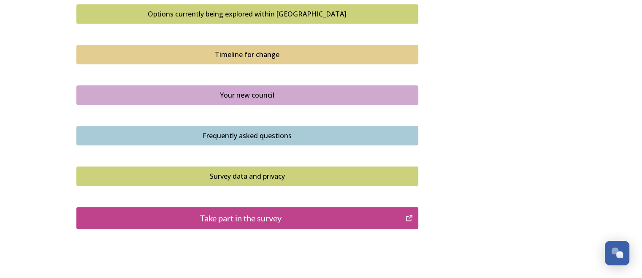
scroll to position [629, 0]
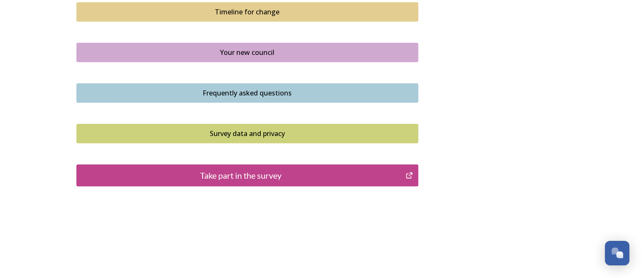
click at [259, 176] on div "Take part in the survey" at bounding box center [241, 175] width 320 height 13
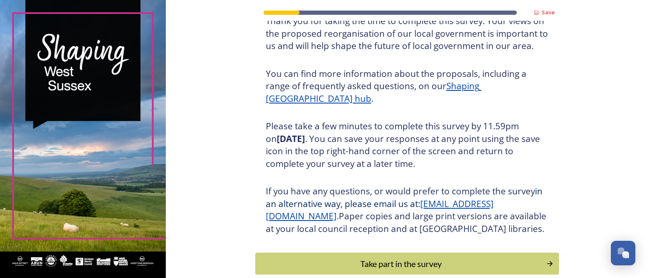
scroll to position [127, 0]
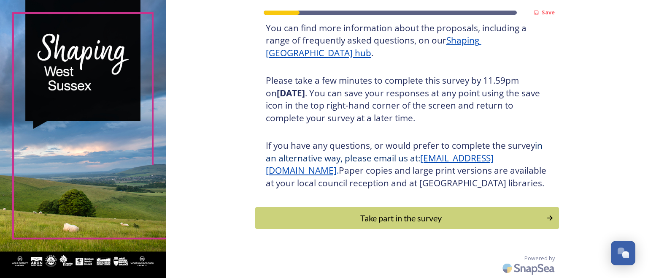
click at [409, 219] on div "Take part in the survey" at bounding box center [401, 217] width 282 height 13
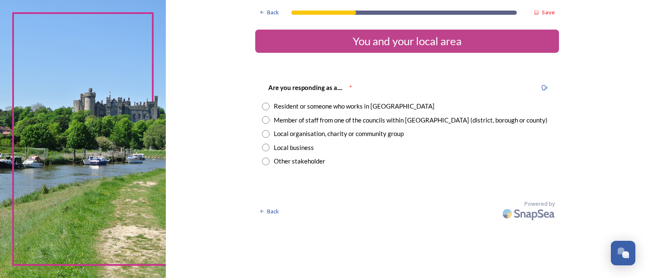
click at [262, 103] on input "radio" at bounding box center [266, 107] width 8 height 8
radio input "true"
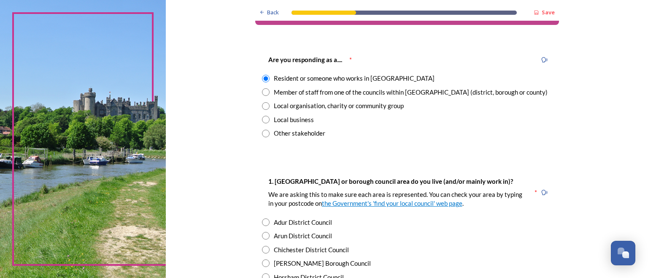
scroll to position [84, 0]
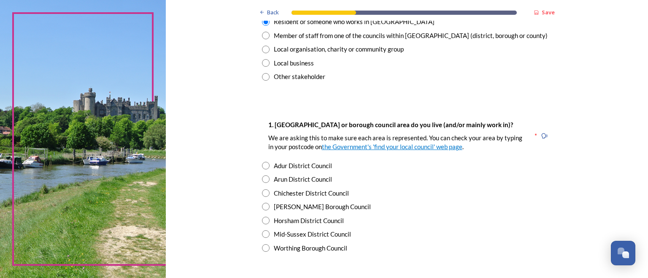
click at [262, 233] on input "radio" at bounding box center [266, 234] width 8 height 8
radio input "true"
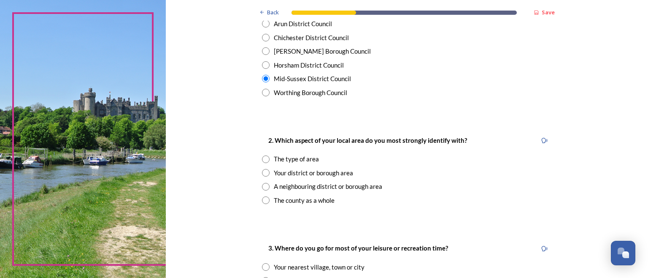
scroll to position [253, 0]
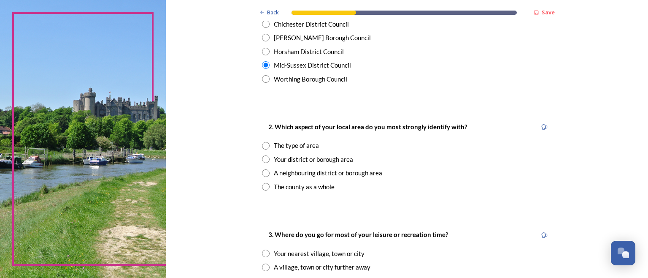
click at [263, 159] on input "radio" at bounding box center [266, 159] width 8 height 8
radio input "true"
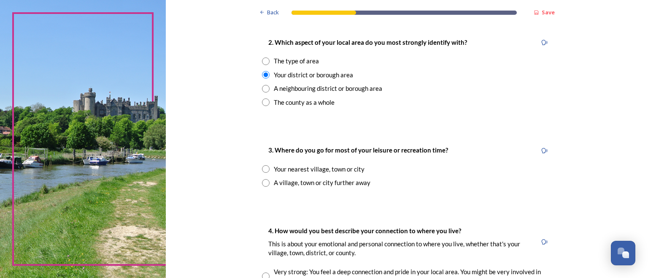
click at [263, 168] on input "radio" at bounding box center [266, 169] width 8 height 8
radio input "true"
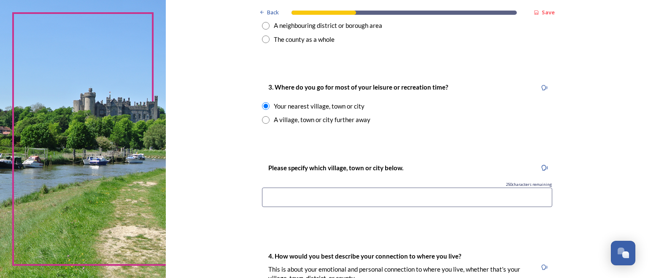
scroll to position [422, 0]
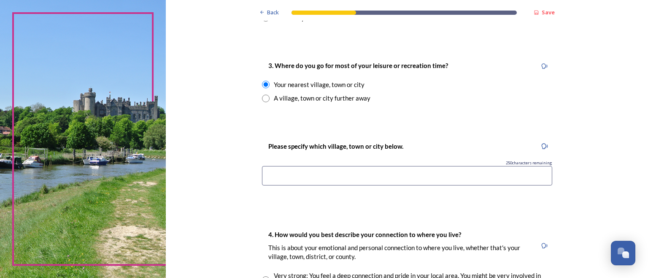
click at [270, 179] on input at bounding box center [407, 175] width 290 height 19
type input "Burgess Hill"
click at [263, 99] on input "radio" at bounding box center [266, 99] width 8 height 8
radio input "true"
click at [264, 80] on div "Your nearest village, town or city" at bounding box center [407, 85] width 290 height 10
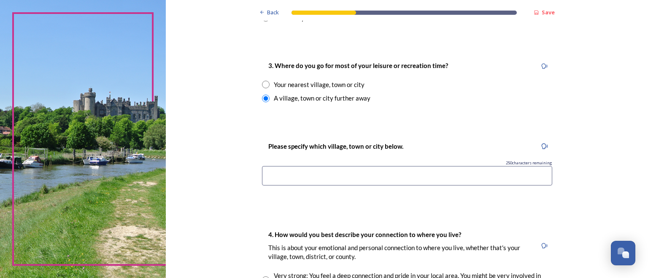
radio input "true"
click at [284, 172] on input at bounding box center [407, 175] width 290 height 19
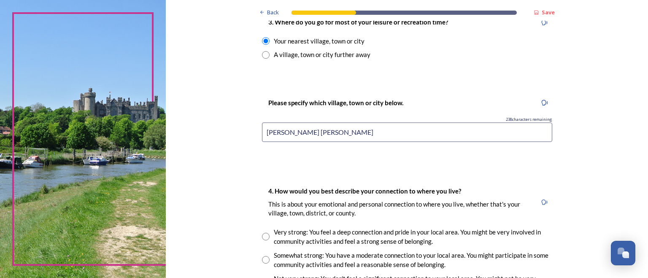
scroll to position [549, 0]
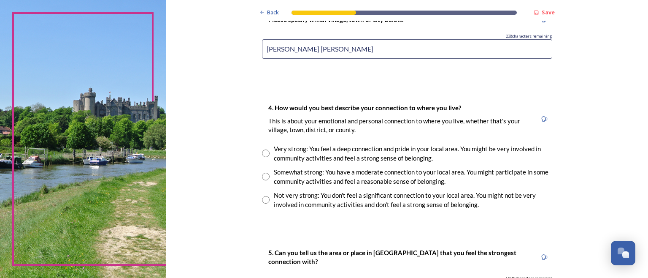
type input "Burgess Hill"
click at [262, 152] on input "radio" at bounding box center [266, 153] width 8 height 8
radio input "true"
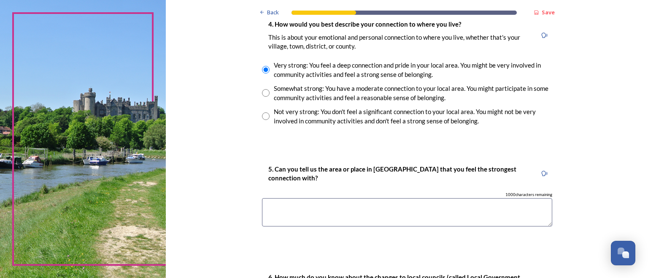
scroll to position [633, 0]
click at [274, 208] on textarea at bounding box center [407, 211] width 290 height 28
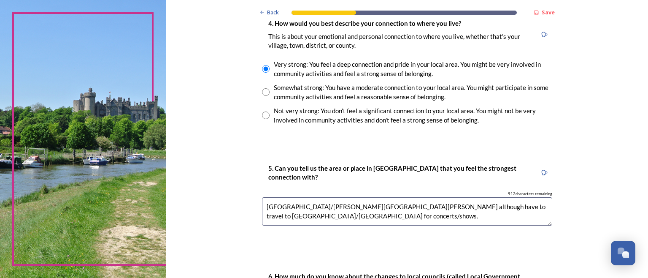
scroll to position [760, 0]
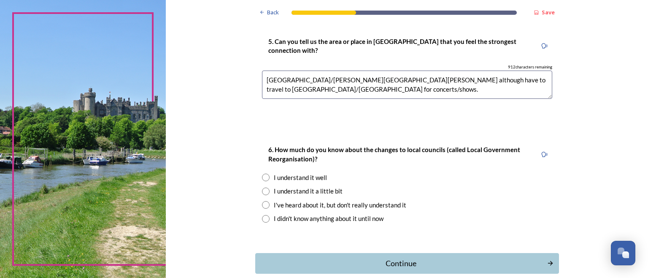
type textarea "Mid Sussex/Burgess Hill although have to travel to Crawley/Brighton for concert…"
click at [262, 175] on input "radio" at bounding box center [266, 177] width 8 height 8
radio input "true"
click at [405, 262] on div "Continue" at bounding box center [401, 262] width 283 height 11
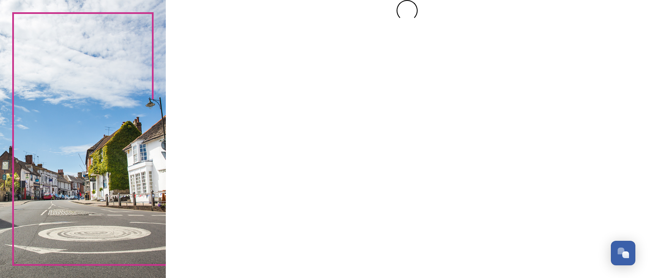
scroll to position [0, 0]
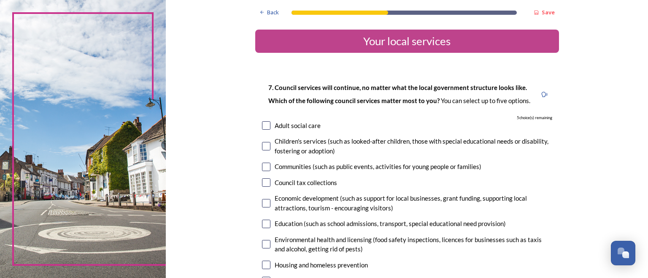
click at [263, 123] on input "checkbox" at bounding box center [266, 125] width 8 height 8
checkbox input "true"
click at [262, 146] on input "checkbox" at bounding box center [266, 146] width 8 height 8
checkbox input "true"
click at [266, 169] on input "checkbox" at bounding box center [266, 167] width 8 height 8
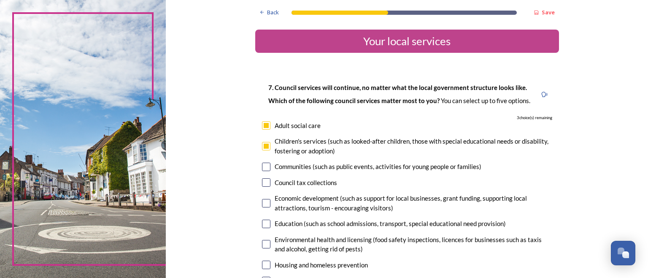
checkbox input "true"
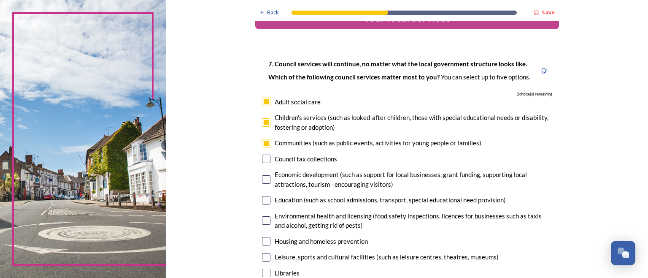
scroll to position [42, 0]
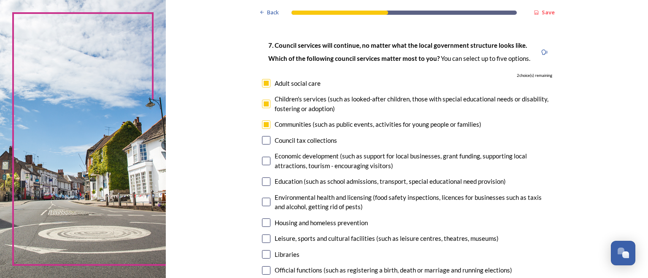
click at [265, 157] on input "checkbox" at bounding box center [266, 161] width 8 height 8
checkbox input "true"
click at [265, 179] on input "checkbox" at bounding box center [266, 181] width 8 height 8
checkbox input "true"
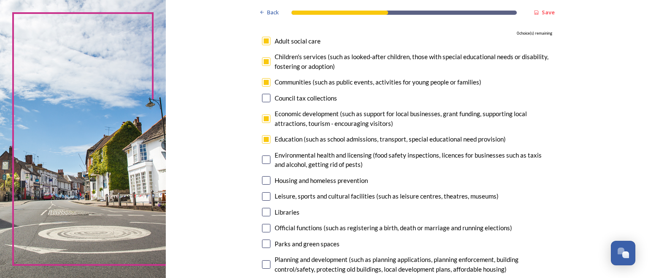
click at [265, 179] on input "checkbox" at bounding box center [266, 180] width 8 height 8
click at [262, 177] on input "checkbox" at bounding box center [266, 180] width 8 height 8
drag, startPoint x: 262, startPoint y: 179, endPoint x: 266, endPoint y: 181, distance: 5.1
click at [262, 179] on input "checkbox" at bounding box center [266, 180] width 8 height 8
checkbox input "false"
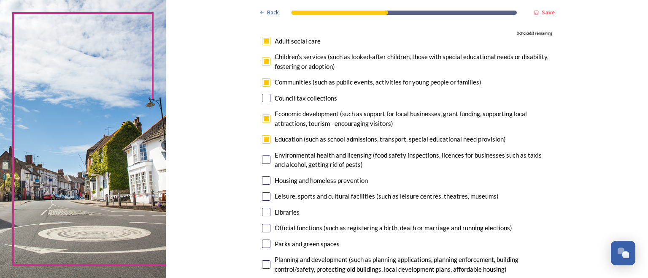
click at [262, 60] on input "checkbox" at bounding box center [266, 61] width 8 height 8
click at [263, 61] on input "checkbox" at bounding box center [266, 61] width 8 height 8
checkbox input "false"
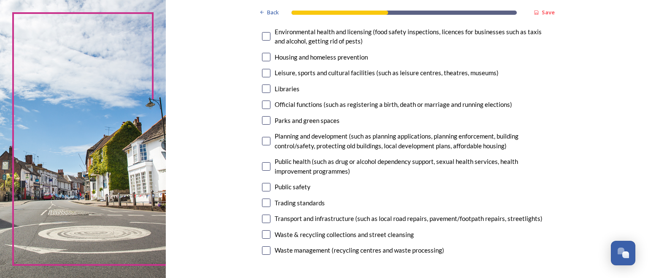
scroll to position [211, 0]
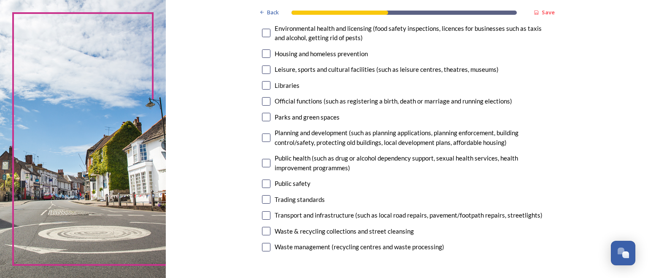
click at [263, 116] on input "checkbox" at bounding box center [266, 117] width 8 height 8
checkbox input "true"
click at [262, 243] on input "checkbox" at bounding box center [266, 247] width 8 height 8
checkbox input "false"
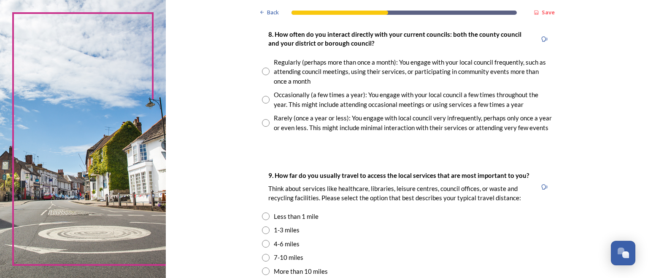
scroll to position [464, 0]
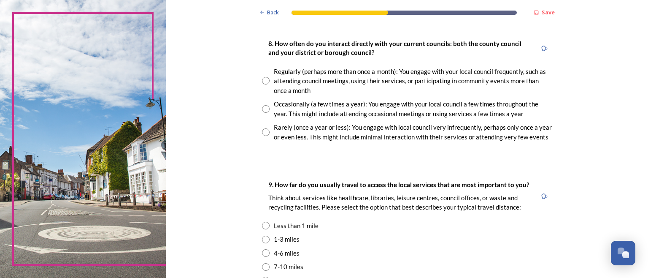
click at [262, 108] on input "radio" at bounding box center [266, 109] width 8 height 8
radio input "true"
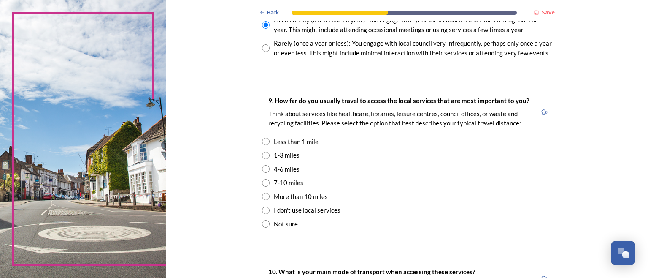
scroll to position [549, 0]
click at [262, 154] on input "radio" at bounding box center [266, 155] width 8 height 8
radio input "true"
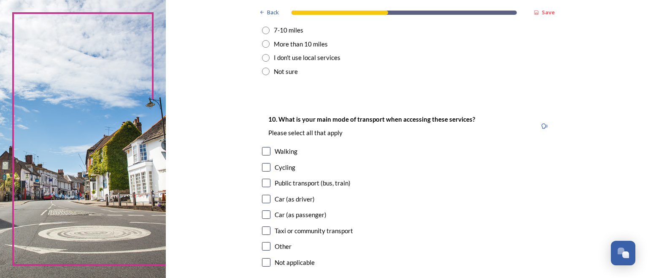
scroll to position [718, 0]
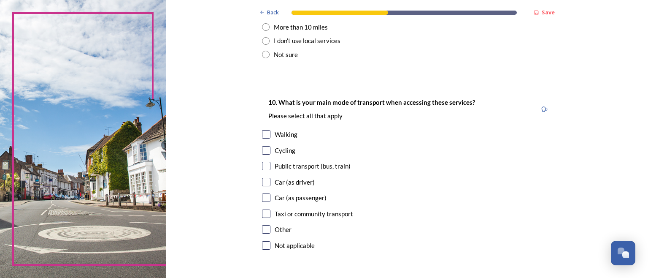
click at [263, 184] on input "checkbox" at bounding box center [266, 182] width 8 height 8
checkbox input "true"
click at [265, 196] on input "checkbox" at bounding box center [266, 197] width 8 height 8
checkbox input "true"
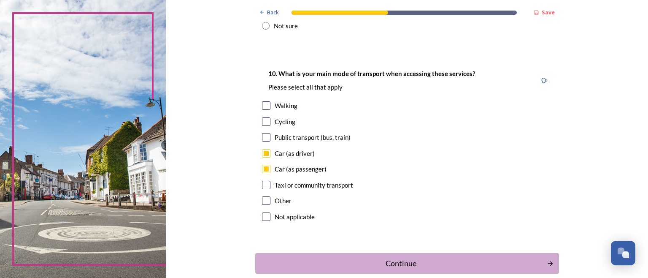
scroll to position [760, 0]
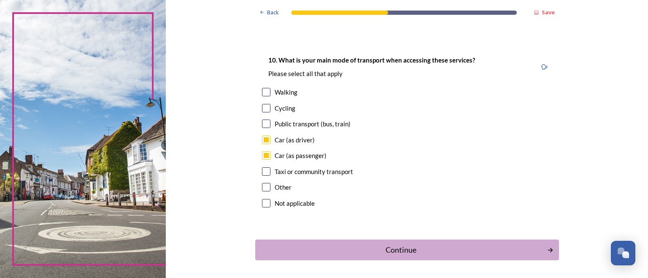
click at [262, 89] on input "checkbox" at bounding box center [266, 92] width 8 height 8
checkbox input "true"
click at [409, 252] on div "Continue" at bounding box center [401, 249] width 283 height 11
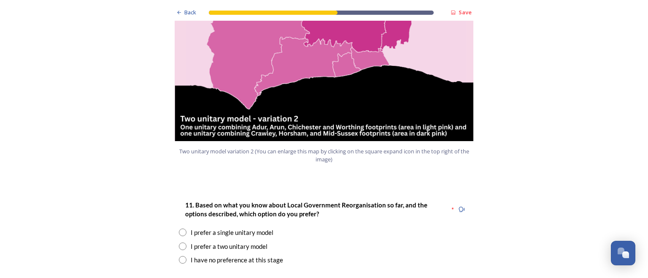
scroll to position [1013, 0]
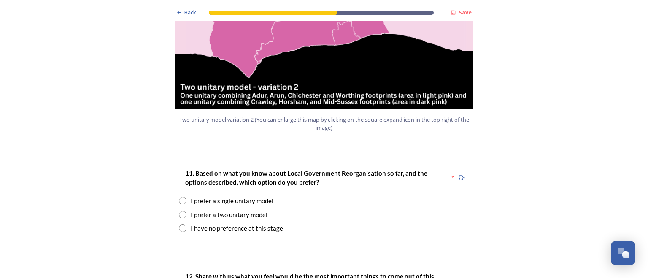
click at [180, 211] on input "radio" at bounding box center [183, 215] width 8 height 8
radio input "true"
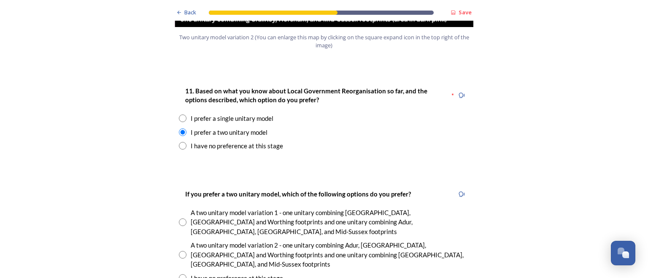
scroll to position [1097, 0]
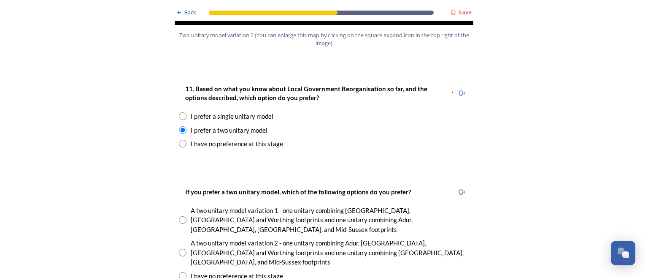
click at [179, 249] on input "radio" at bounding box center [183, 253] width 8 height 8
radio input "true"
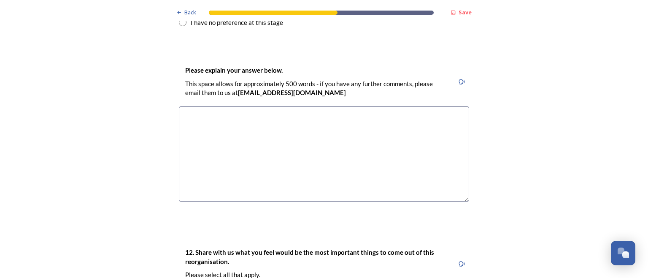
scroll to position [1266, 0]
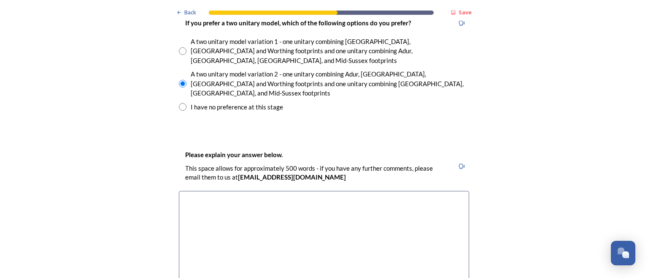
click at [217, 191] on textarea at bounding box center [324, 238] width 290 height 95
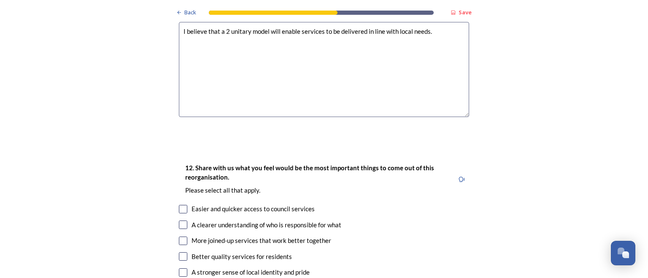
scroll to position [1477, 0]
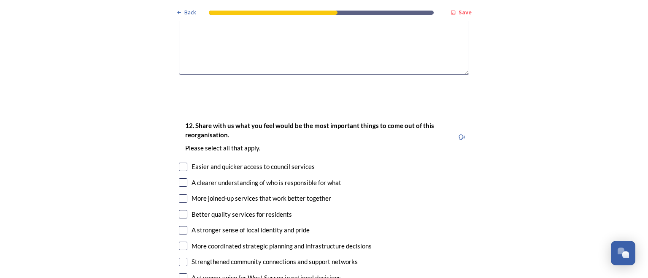
type textarea "I believe that a 2 unitary model will enable services to be delivered in line w…"
click at [182, 194] on input "checkbox" at bounding box center [183, 198] width 8 height 8
checkbox input "true"
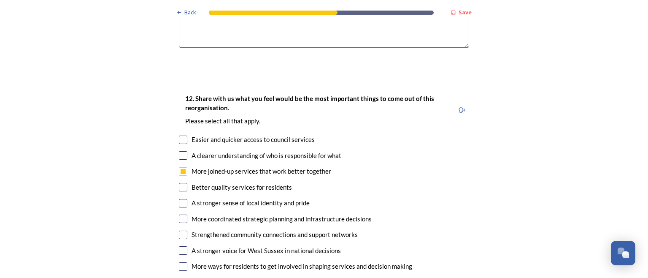
scroll to position [1519, 0]
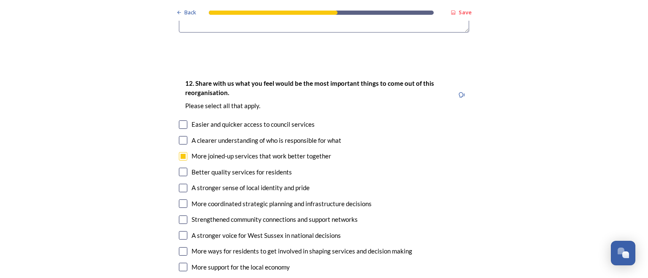
click at [180, 168] on input "checkbox" at bounding box center [183, 172] width 8 height 8
checkbox input "true"
click at [179, 199] on input "checkbox" at bounding box center [183, 203] width 8 height 8
checkbox input "true"
click at [180, 170] on div "12. Share with us what you feel would be the most important things to come out …" at bounding box center [324, 184] width 304 height 228
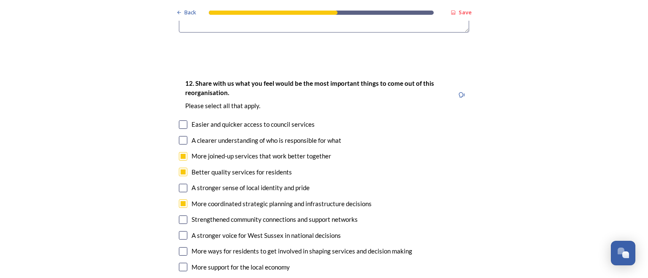
click at [180, 215] on input "checkbox" at bounding box center [183, 219] width 8 height 8
checkbox input "true"
click at [179, 247] on input "checkbox" at bounding box center [183, 251] width 8 height 8
checkbox input "true"
click at [179, 263] on input "checkbox" at bounding box center [183, 267] width 8 height 8
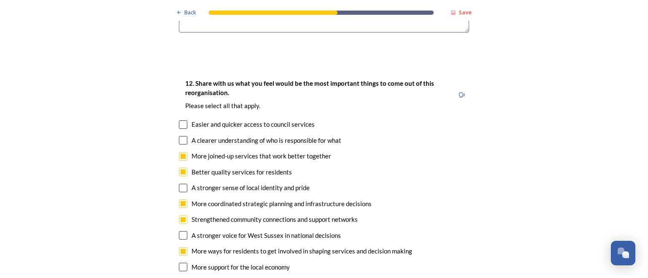
checkbox input "true"
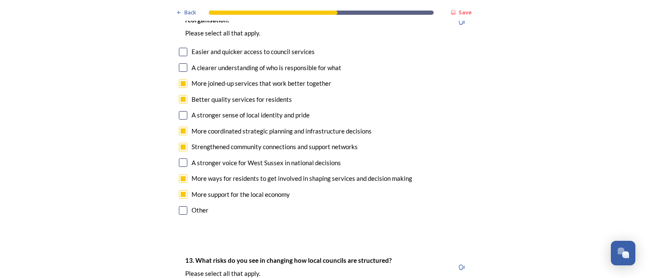
scroll to position [1731, 0]
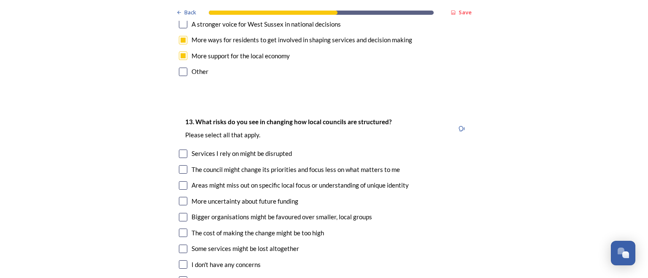
click at [179, 181] on input "checkbox" at bounding box center [183, 185] width 8 height 8
checkbox input "true"
click at [181, 197] on input "checkbox" at bounding box center [183, 201] width 8 height 8
checkbox input "true"
click at [180, 244] on input "checkbox" at bounding box center [183, 248] width 8 height 8
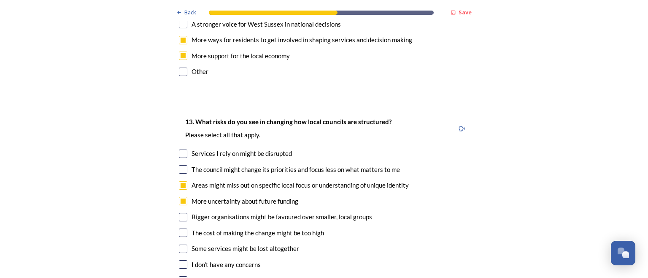
checkbox input "true"
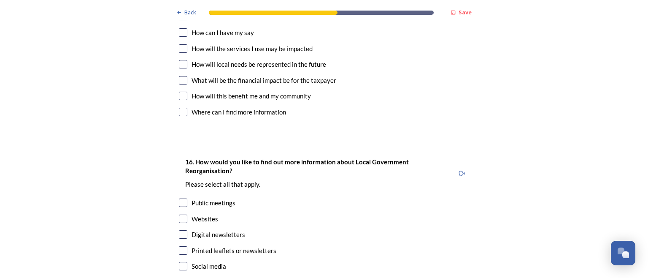
scroll to position [2575, 0]
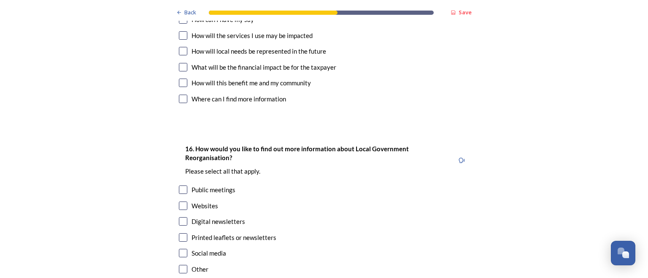
click at [180, 185] on input "checkbox" at bounding box center [183, 189] width 8 height 8
checkbox input "true"
click at [181, 217] on input "checkbox" at bounding box center [183, 221] width 8 height 8
checkbox input "true"
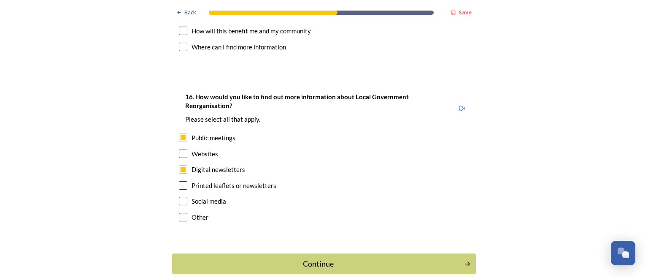
scroll to position [2627, 0]
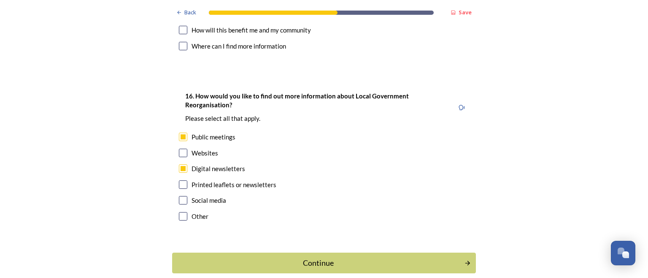
click at [265, 257] on div "Continue" at bounding box center [318, 262] width 283 height 11
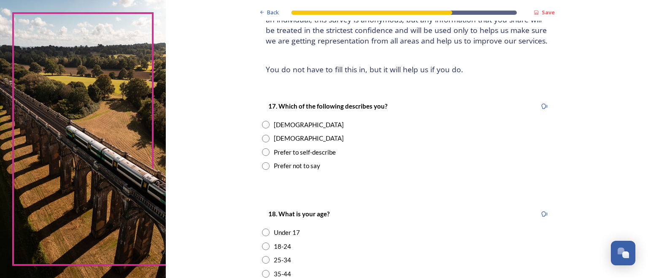
scroll to position [84, 0]
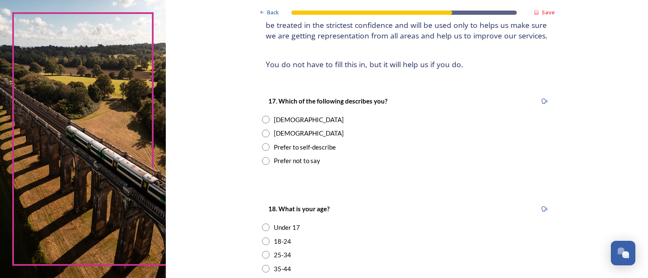
click at [263, 116] on input "radio" at bounding box center [266, 120] width 8 height 8
radio input "true"
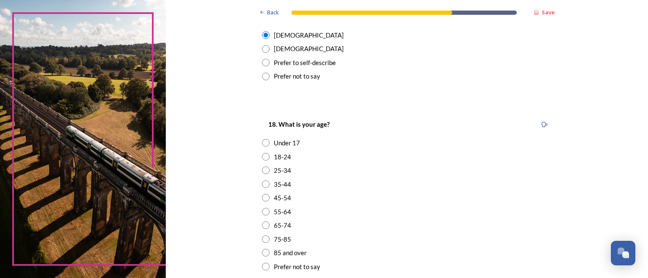
click at [262, 212] on input "radio" at bounding box center [266, 212] width 8 height 8
radio input "true"
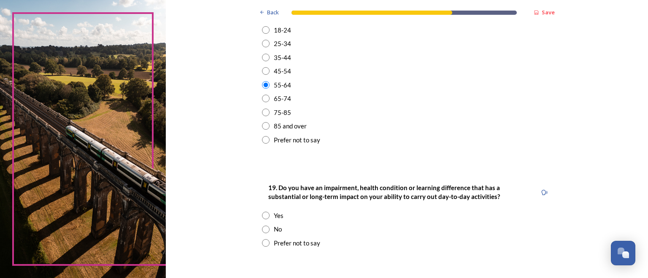
click at [262, 229] on input "radio" at bounding box center [266, 229] width 8 height 8
radio input "true"
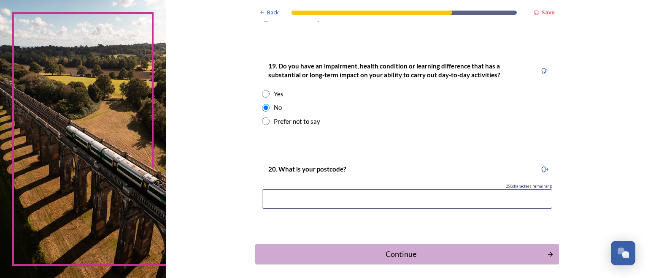
scroll to position [422, 0]
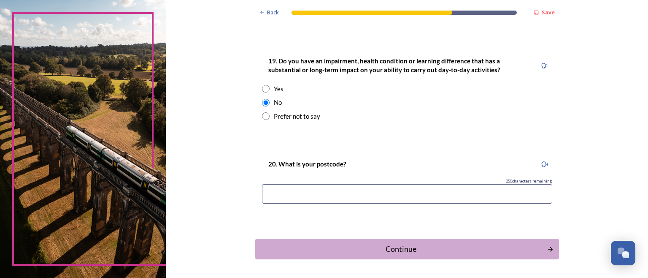
click at [263, 203] on input at bounding box center [407, 193] width 290 height 19
type input "RH15"
click at [385, 246] on div "Continue" at bounding box center [401, 248] width 283 height 11
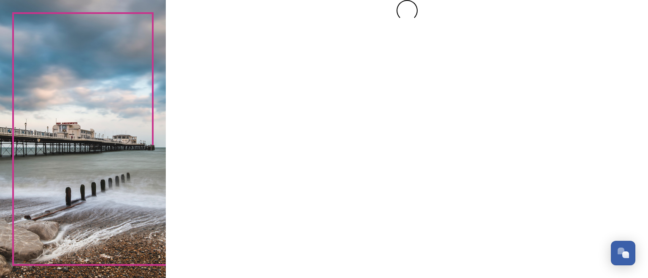
scroll to position [0, 0]
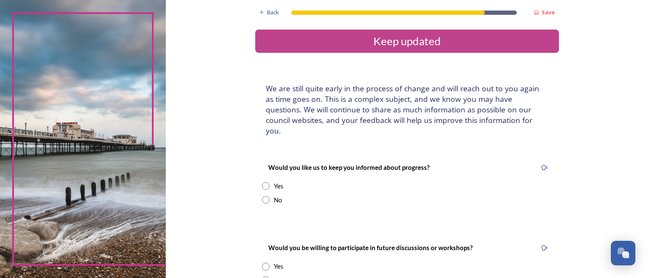
click at [262, 196] on input "radio" at bounding box center [266, 200] width 8 height 8
radio input "true"
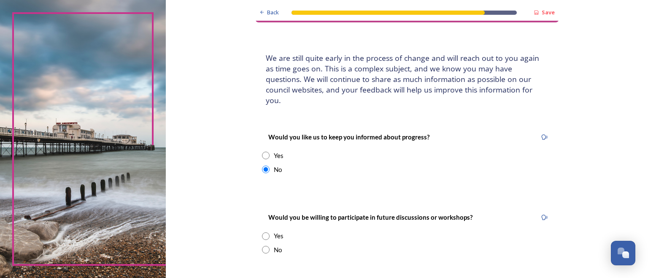
scroll to position [84, 0]
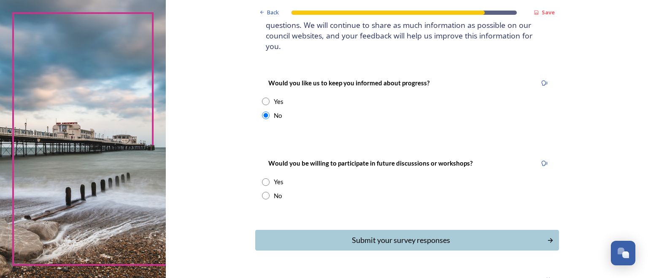
click at [263, 192] on input "radio" at bounding box center [266, 196] width 8 height 8
radio input "true"
click at [393, 234] on div "Submit your survey responses" at bounding box center [401, 239] width 283 height 11
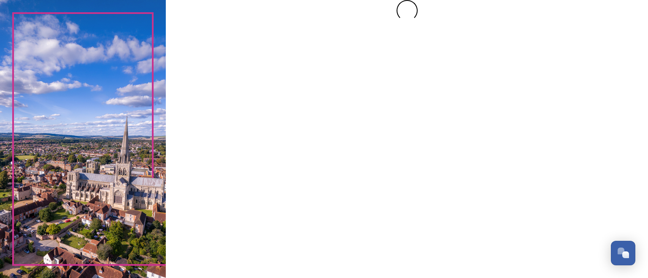
scroll to position [0, 0]
